Goal: Check status

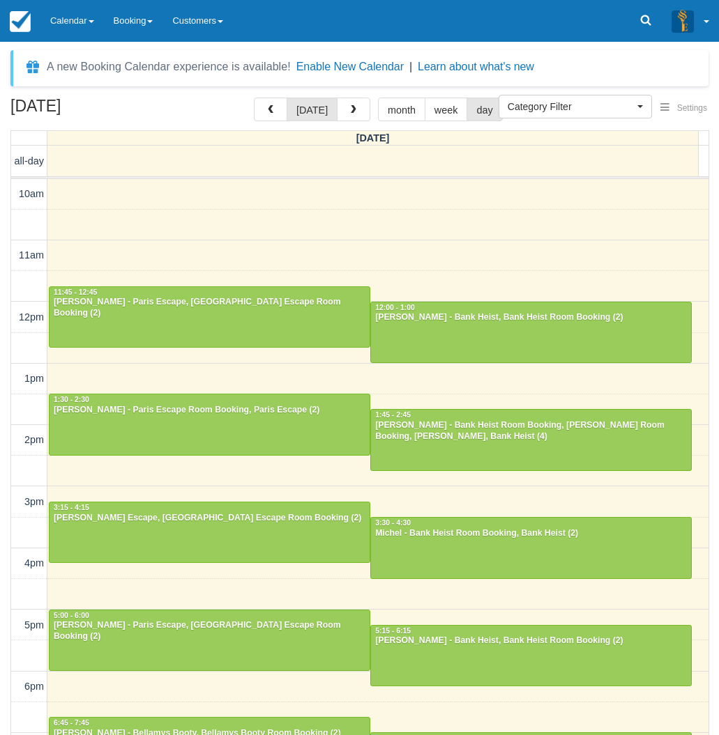
select select
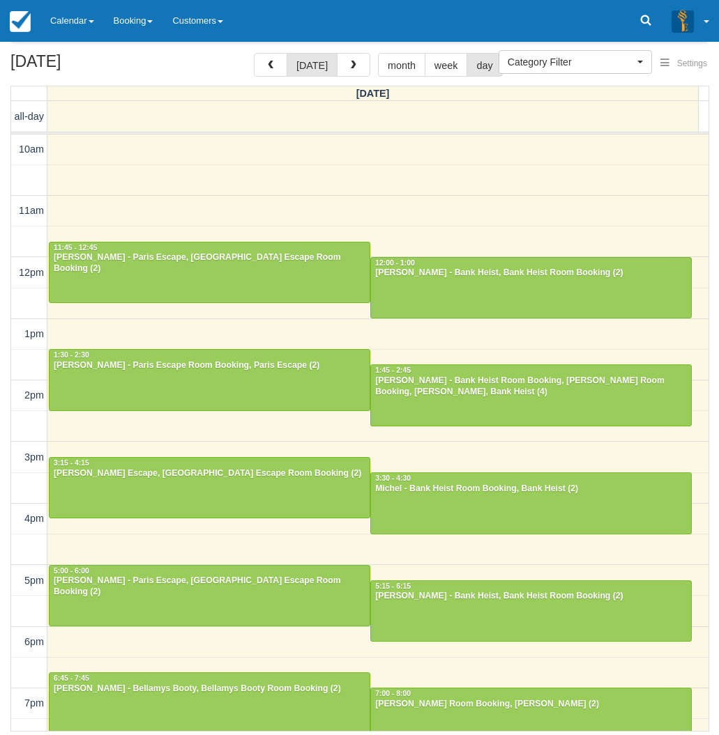
click at [6, 491] on div "August 23, 2025 today month week day Saturday all-day 10am 11am 12pm 1pm 2pm 3p…" at bounding box center [359, 392] width 719 height 679
click at [82, 24] on link "Calendar" at bounding box center [71, 21] width 63 height 42
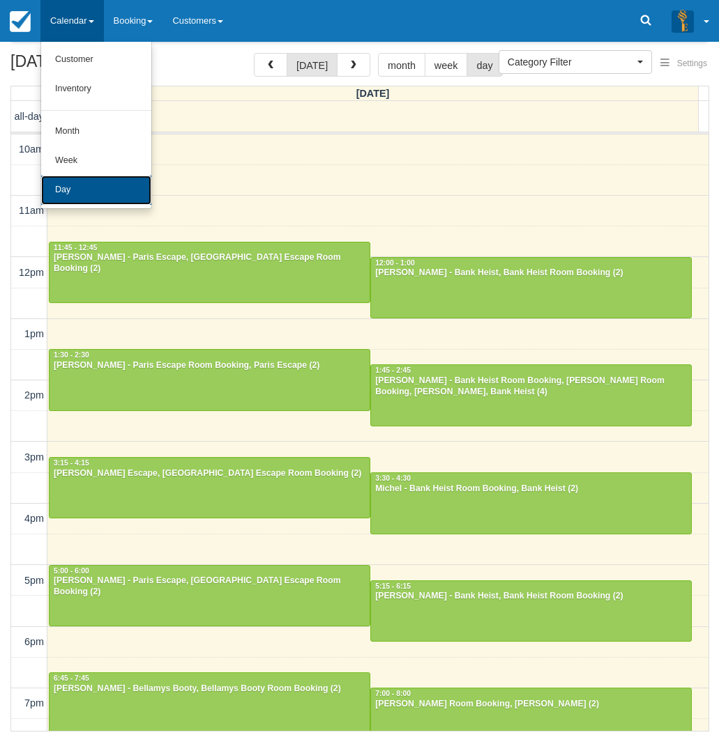
click at [66, 187] on link "Day" at bounding box center [96, 190] width 110 height 29
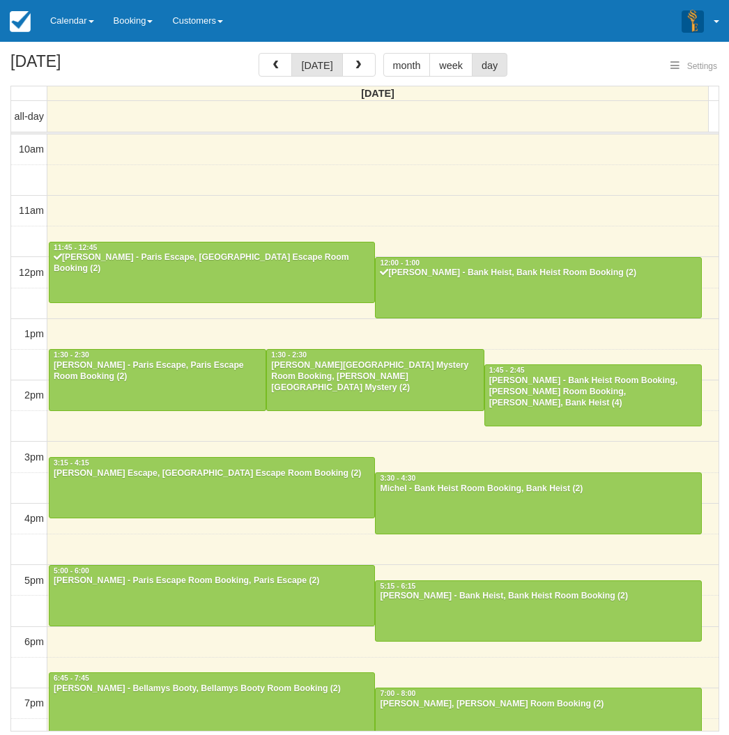
select select
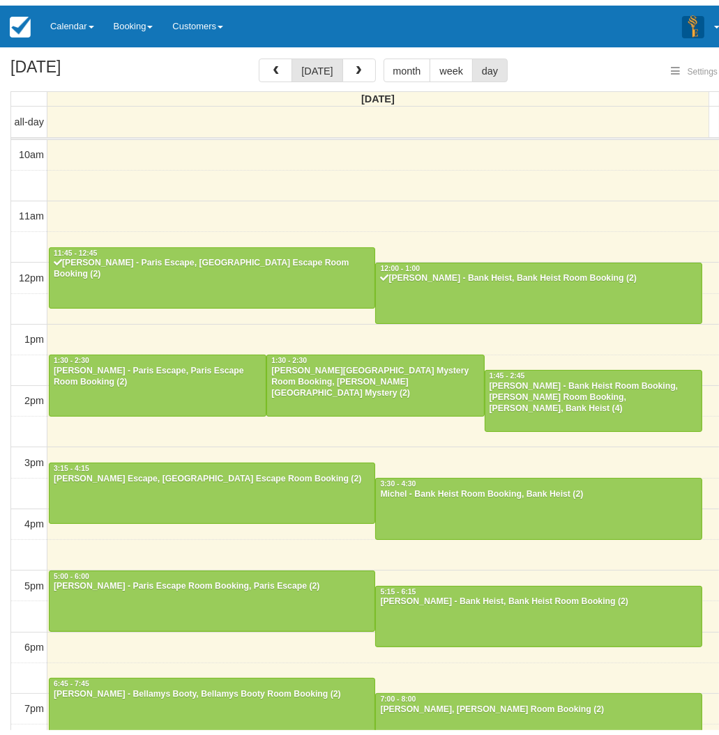
scroll to position [124, 0]
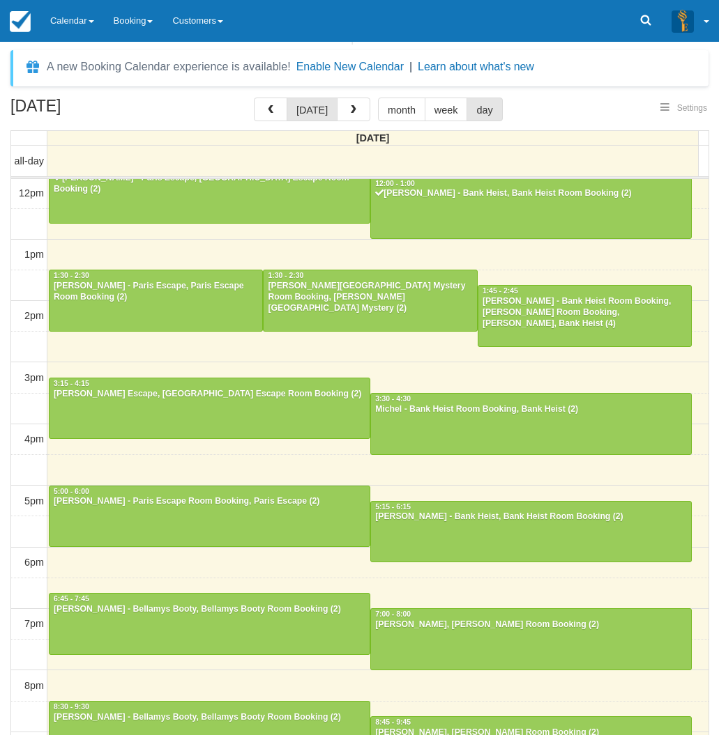
select select
click at [158, 295] on div "[PERSON_NAME] - Paris Escape, Paris Escape Room Booking (2)" at bounding box center [156, 292] width 206 height 22
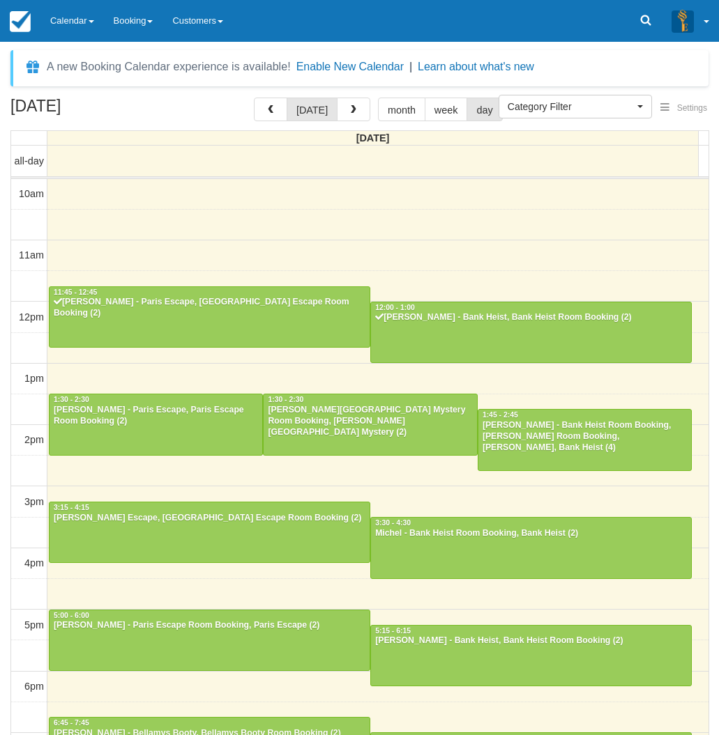
select select
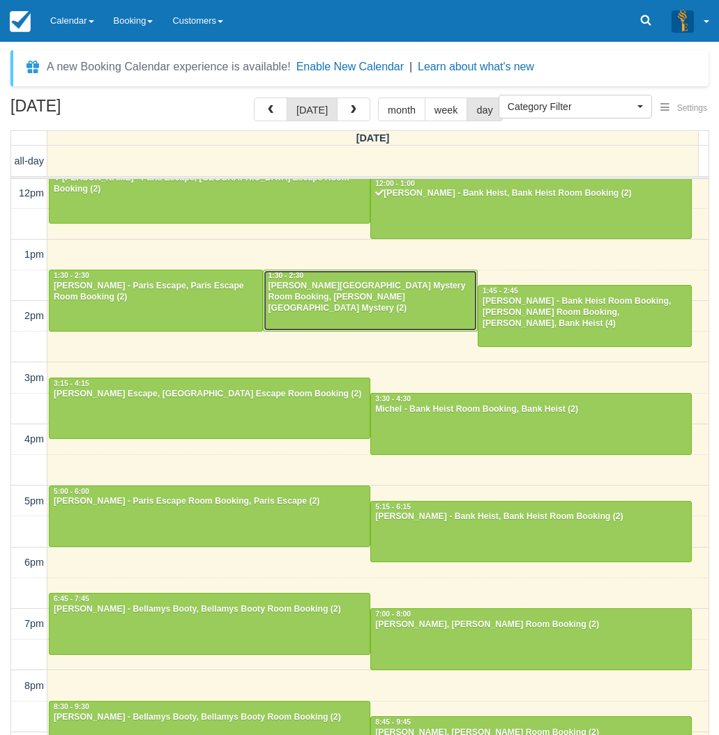
click at [342, 295] on div "[PERSON_NAME][GEOGRAPHIC_DATA] Mystery Room Booking, [PERSON_NAME][GEOGRAPHIC_D…" at bounding box center [370, 297] width 206 height 33
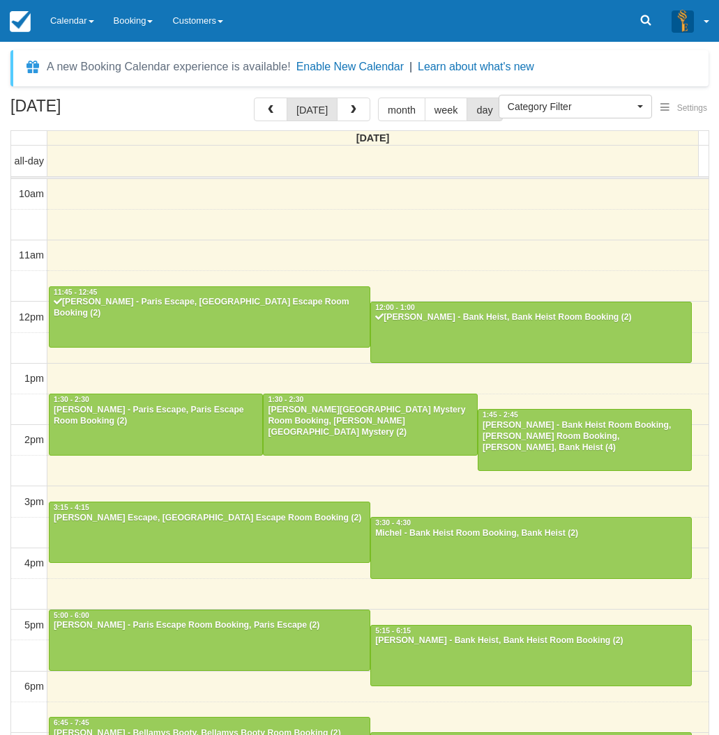
select select
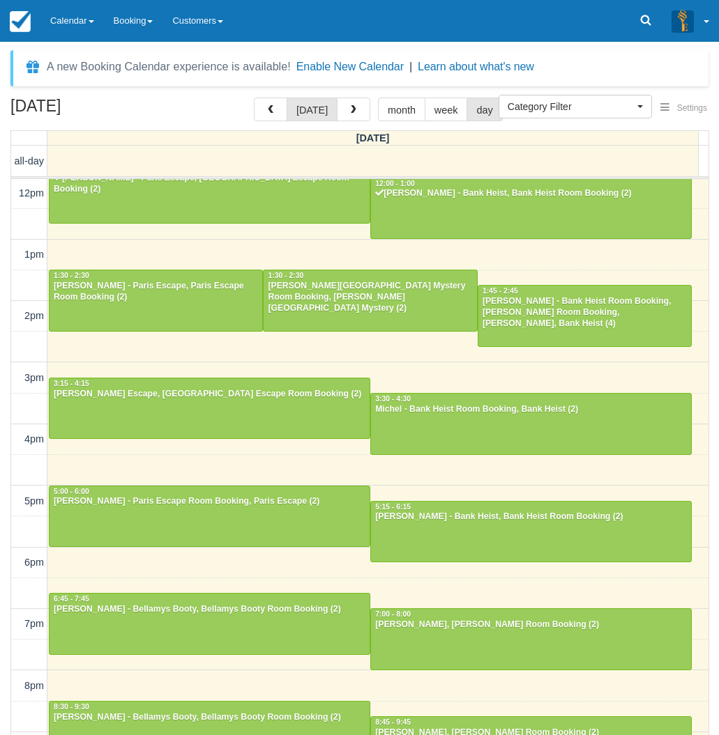
click at [8, 500] on div "[DATE] [DATE] month week day [DATE] all-day 10am 11am 12pm 1pm 2pm 3pm 4pm 5pm …" at bounding box center [359, 437] width 719 height 679
